Goal: Check status: Check status

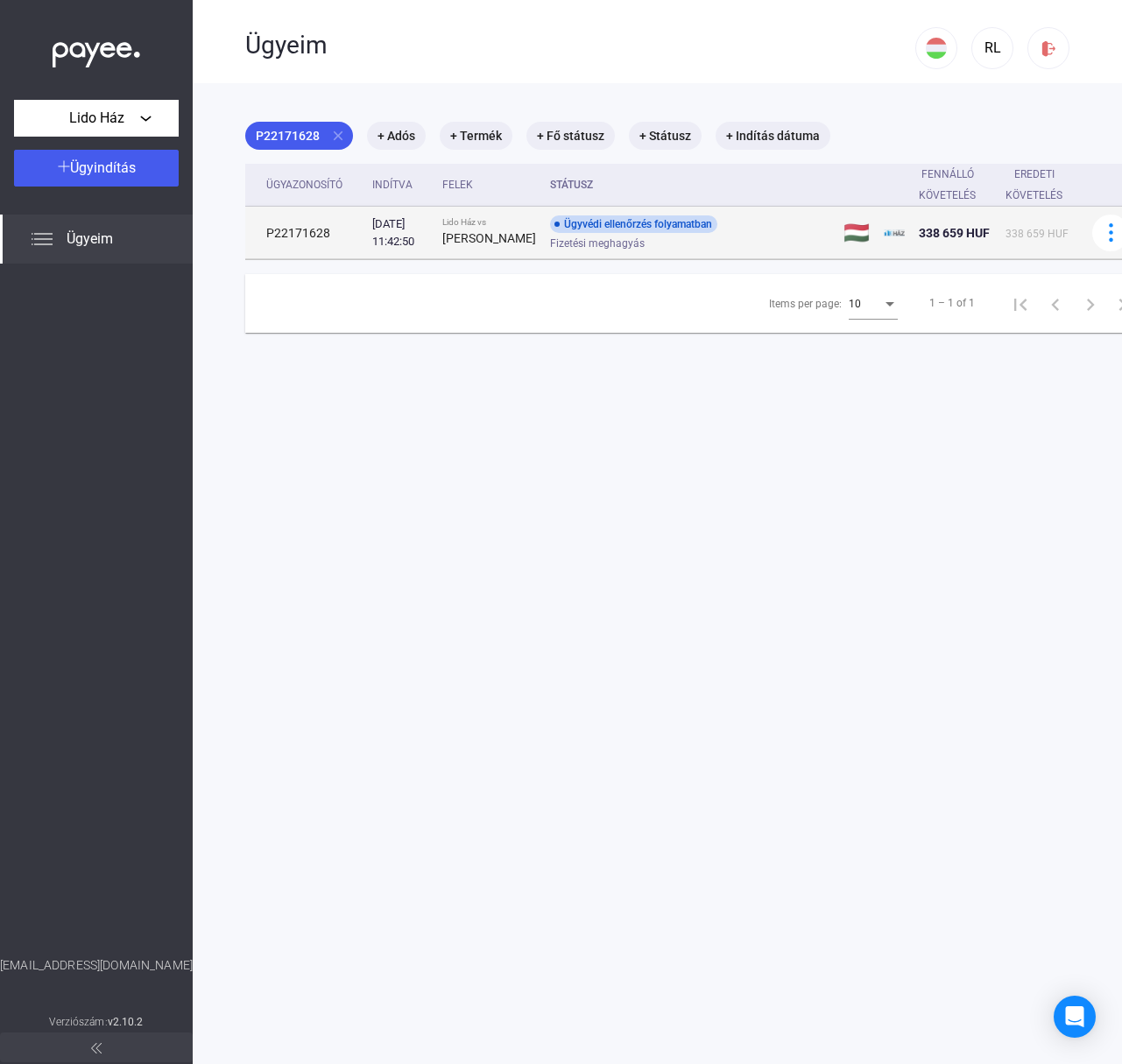
click at [731, 249] on div "Fizetési meghagyás" at bounding box center [690, 243] width 280 height 13
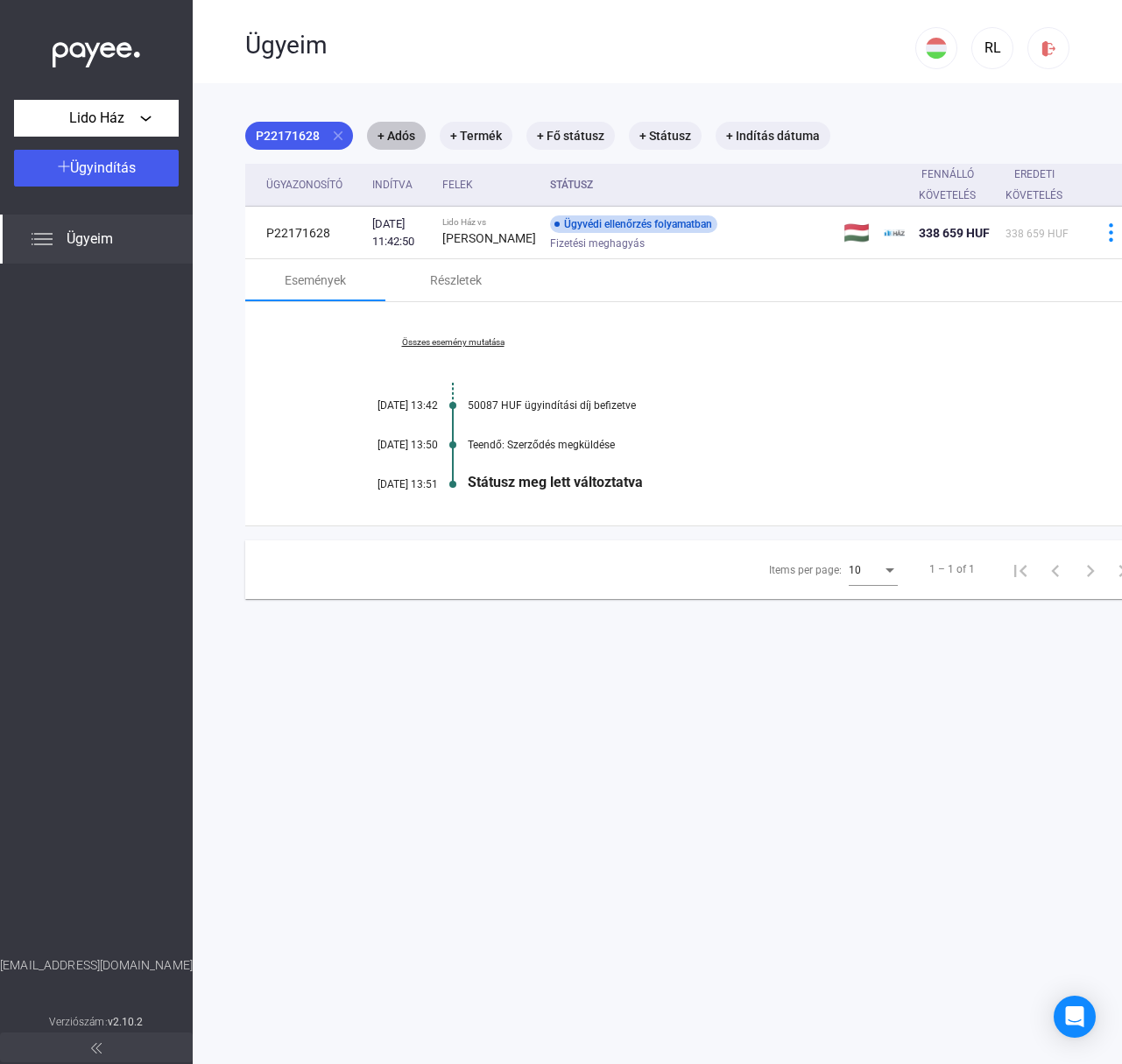
click at [401, 133] on mat-chip "+ Adós" at bounding box center [395, 135] width 58 height 28
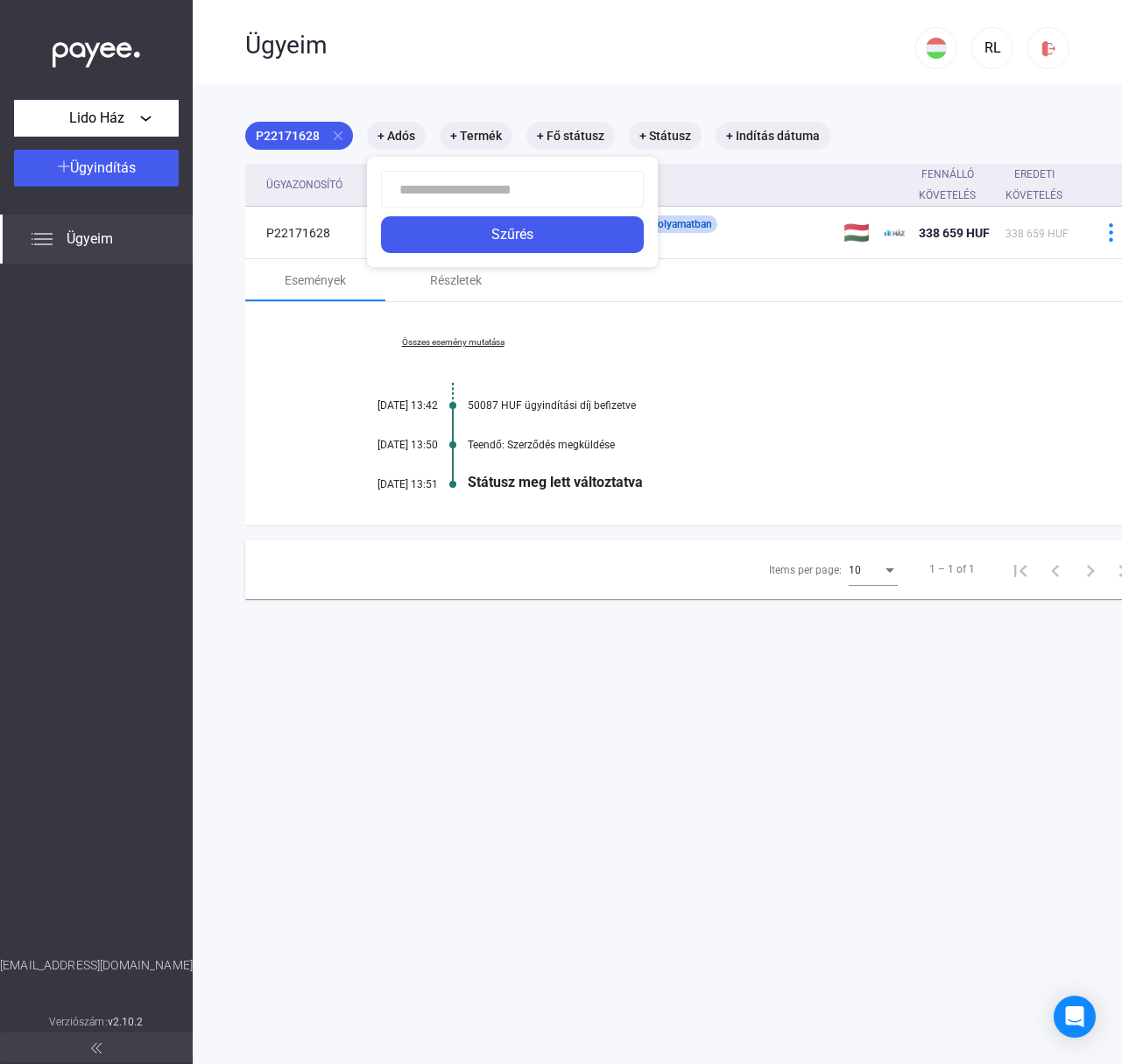
click at [143, 290] on div at bounding box center [561, 532] width 1122 height 1064
